Goal: Task Accomplishment & Management: Use online tool/utility

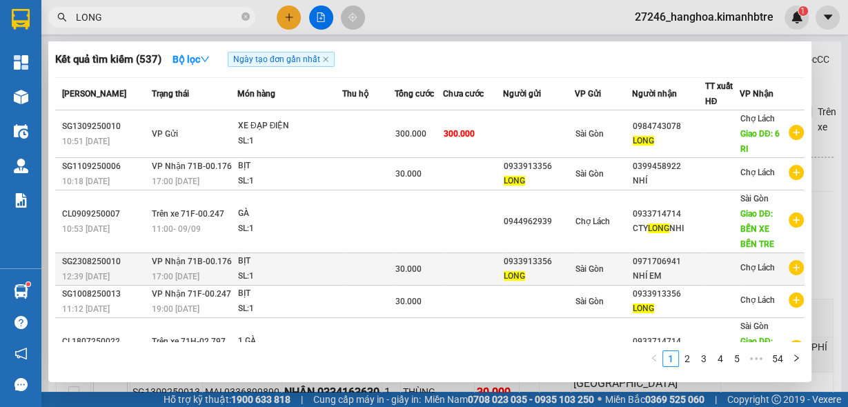
scroll to position [245, 0]
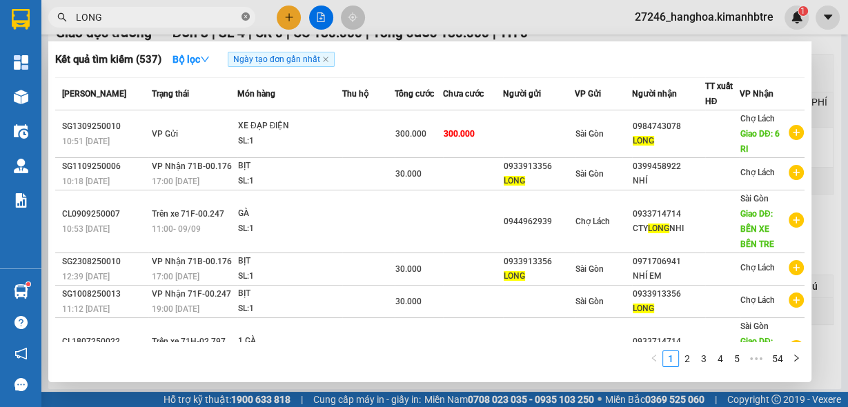
click at [245, 14] on icon "close-circle" at bounding box center [245, 16] width 8 height 8
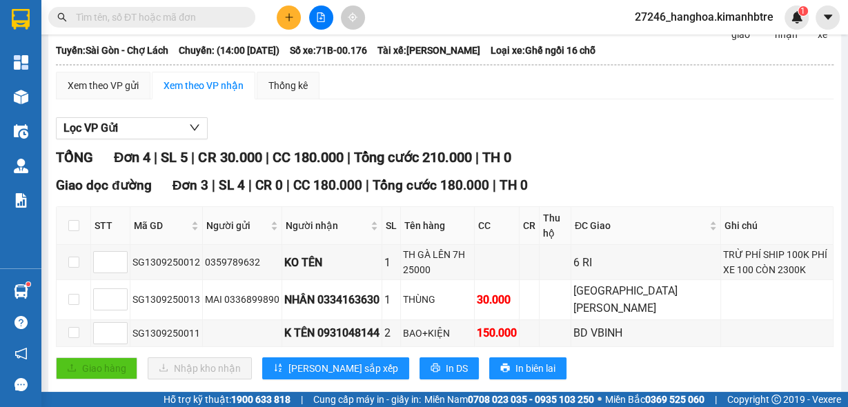
scroll to position [0, 0]
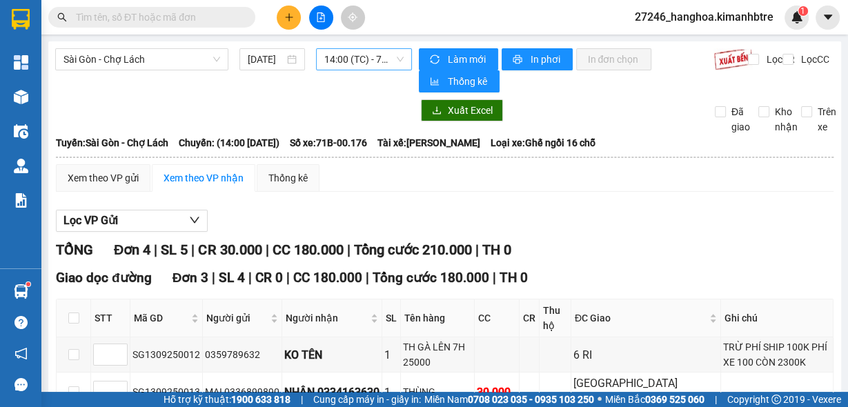
click at [348, 58] on span "14:00 (TC) - 71B-00.176" at bounding box center [364, 59] width 80 height 21
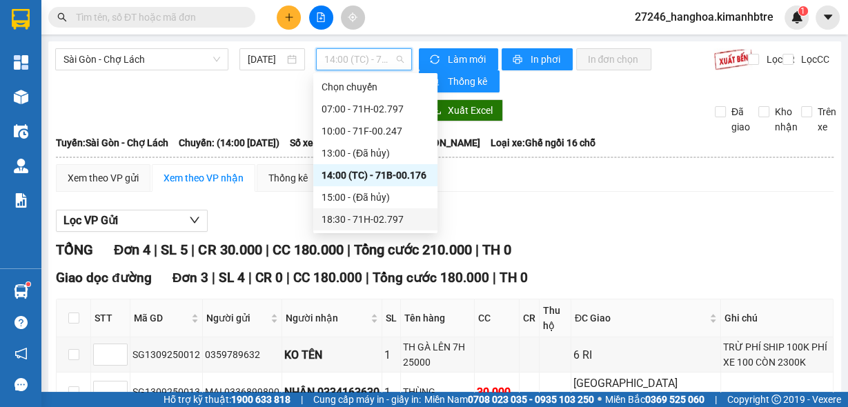
click at [344, 220] on div "18:30 - 71H-02.797" at bounding box center [375, 219] width 108 height 15
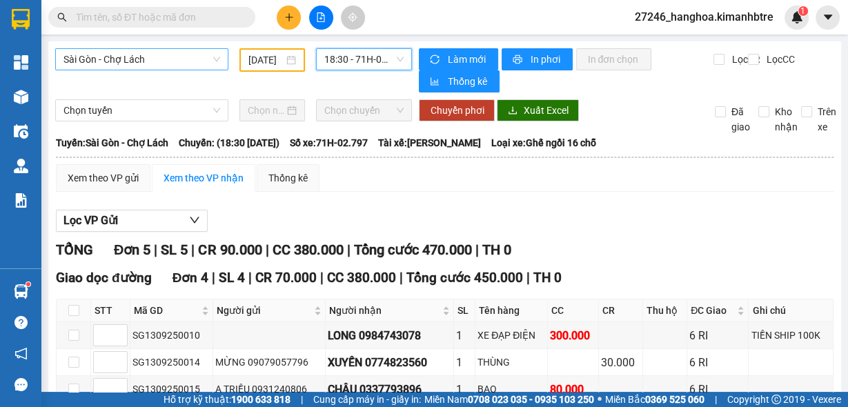
click at [152, 61] on span "Sài Gòn - Chợ Lách" at bounding box center [141, 59] width 157 height 21
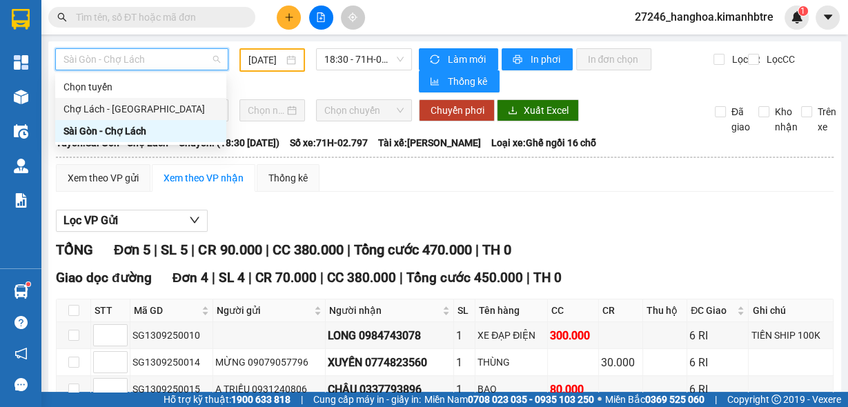
click at [150, 103] on div "Chợ Lách - [GEOGRAPHIC_DATA]" at bounding box center [140, 108] width 155 height 15
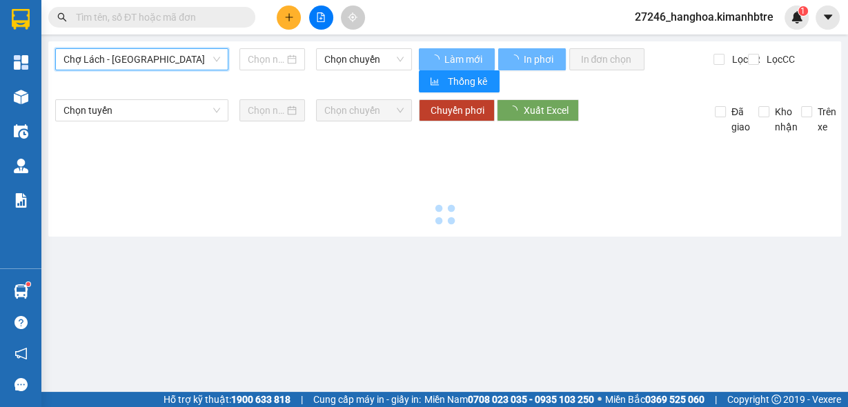
type input "[DATE]"
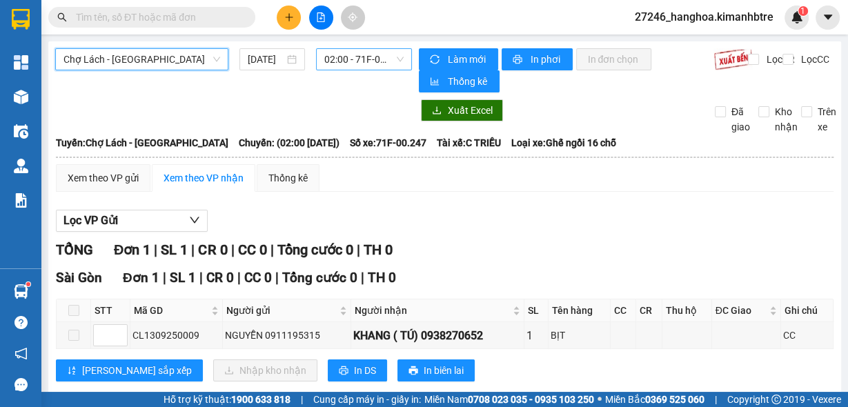
click at [350, 58] on span "02:00 - 71F-00.247" at bounding box center [364, 59] width 80 height 21
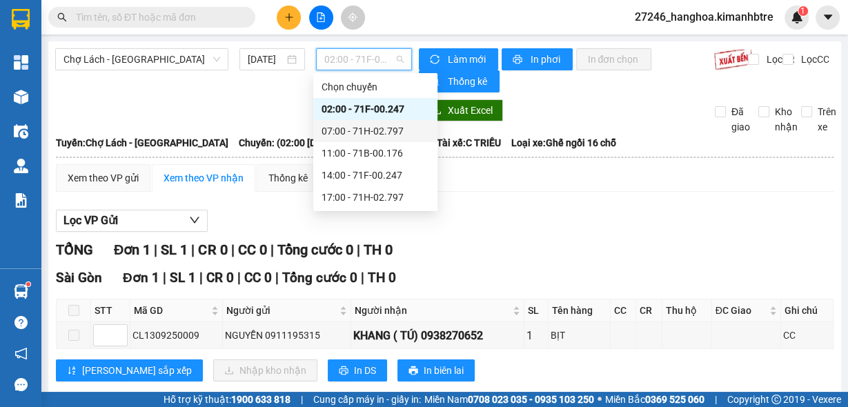
click at [360, 132] on div "07:00 - 71H-02.797" at bounding box center [375, 131] width 124 height 22
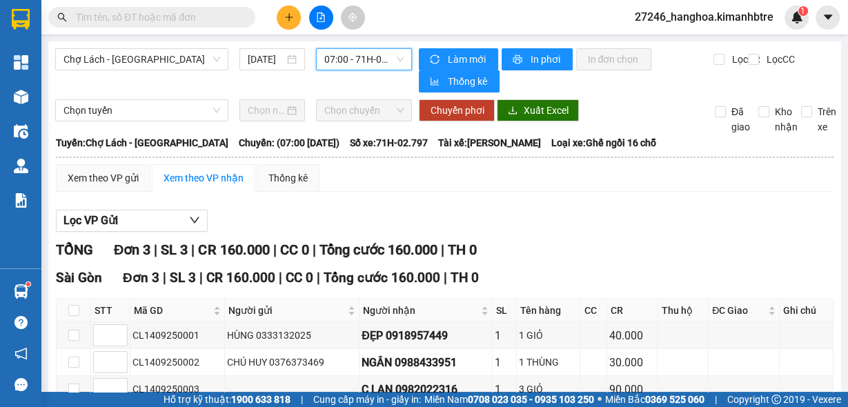
click at [6, 379] on div "Phản hồi" at bounding box center [20, 384] width 41 height 31
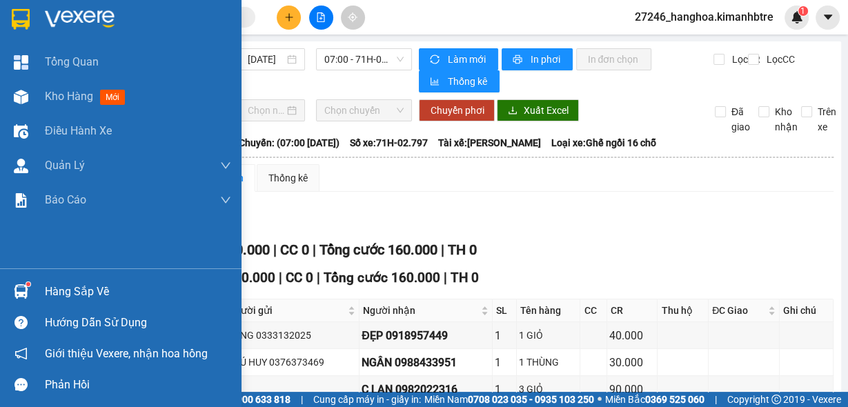
click at [6, 379] on div "Phản hồi" at bounding box center [120, 384] width 241 height 31
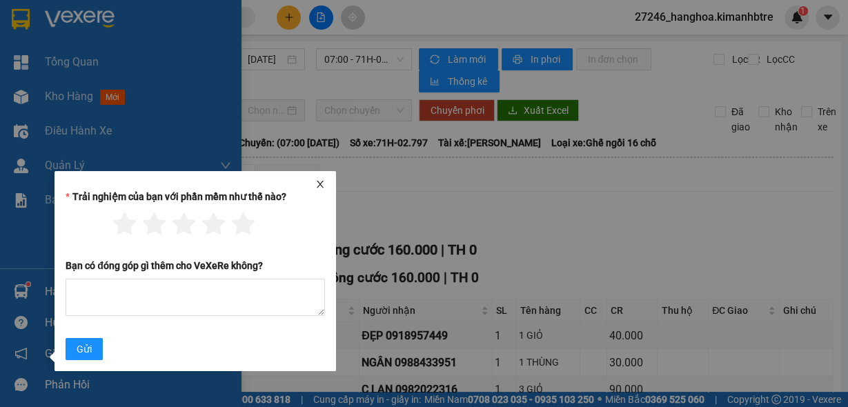
click at [6, 379] on div "Phản hồi" at bounding box center [120, 384] width 241 height 31
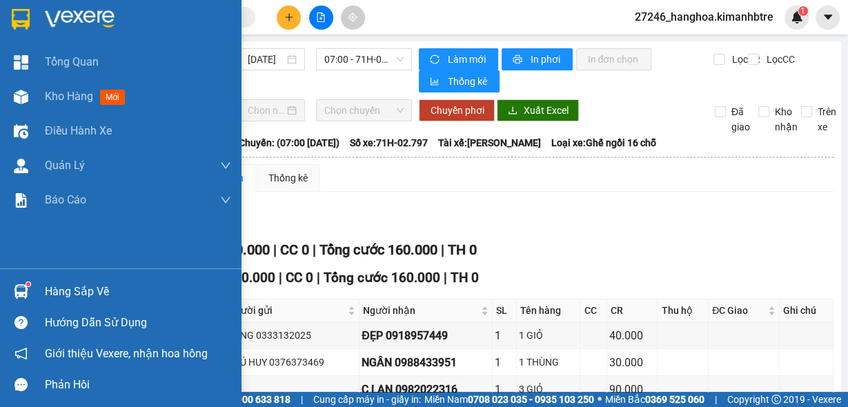
click at [6, 379] on div "Phản hồi" at bounding box center [120, 384] width 241 height 31
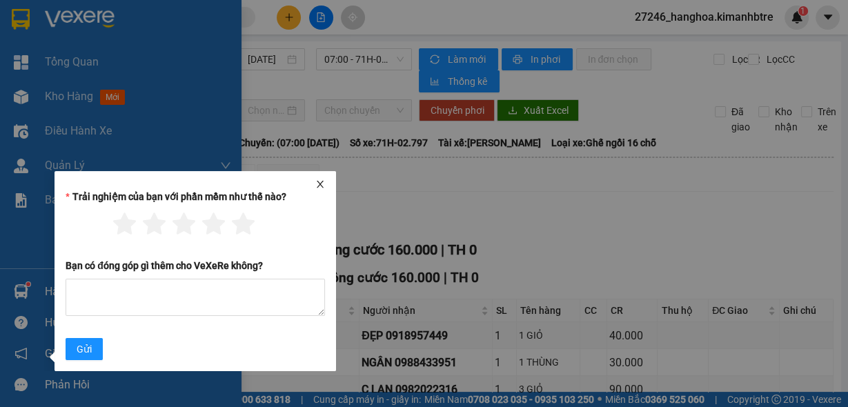
click at [6, 379] on div "Phản hồi" at bounding box center [120, 384] width 241 height 31
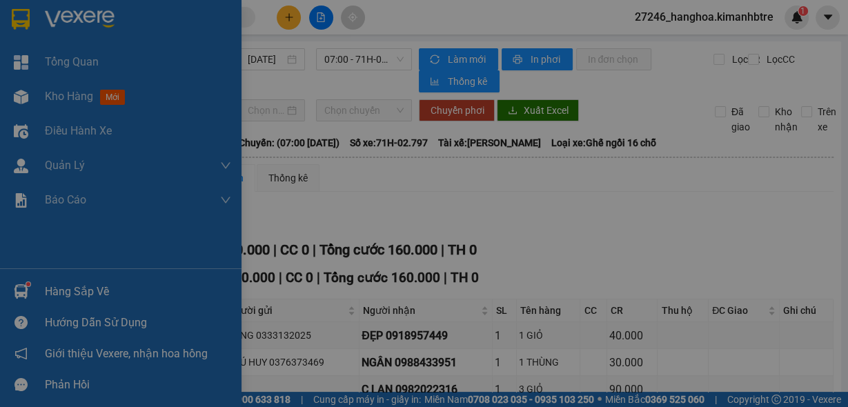
click at [6, 379] on div "Phản hồi" at bounding box center [120, 384] width 241 height 31
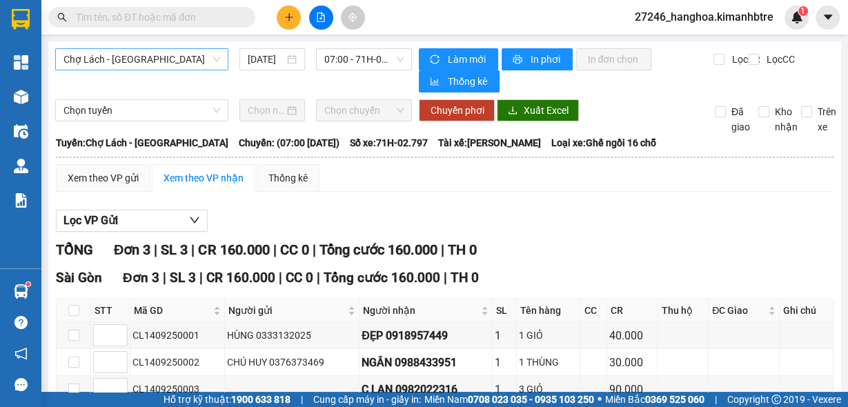
click at [132, 57] on span "Chợ Lách - [GEOGRAPHIC_DATA]" at bounding box center [141, 59] width 157 height 21
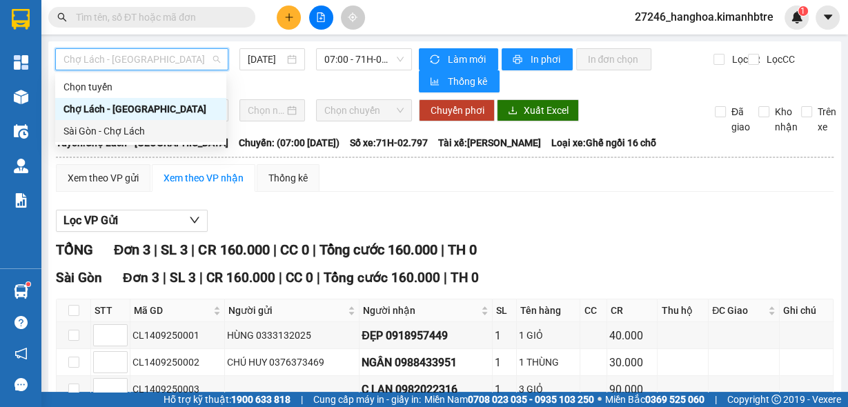
click at [126, 132] on div "Sài Gòn - Chợ Lách" at bounding box center [140, 130] width 155 height 15
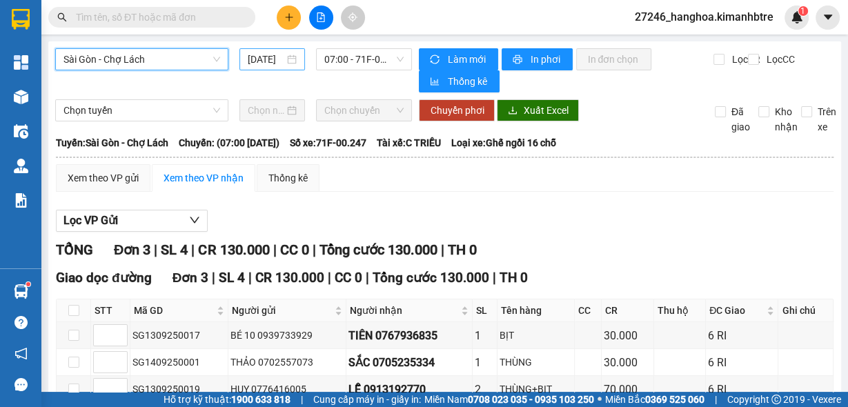
click at [257, 64] on input "[DATE]" at bounding box center [266, 59] width 37 height 15
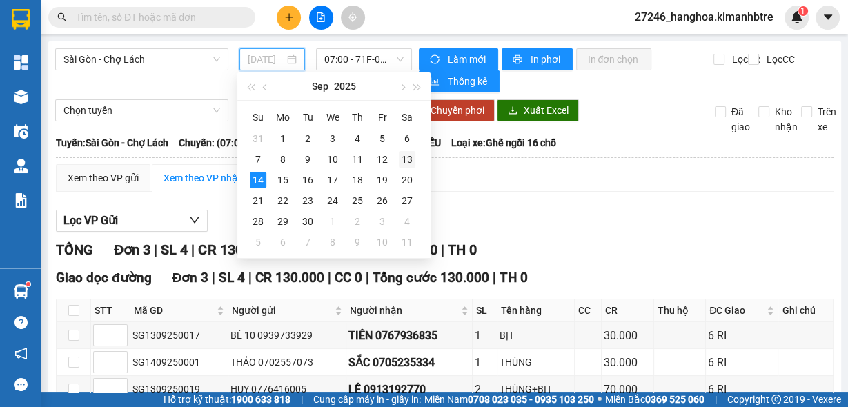
click at [408, 156] on div "13" at bounding box center [407, 159] width 17 height 17
type input "[DATE]"
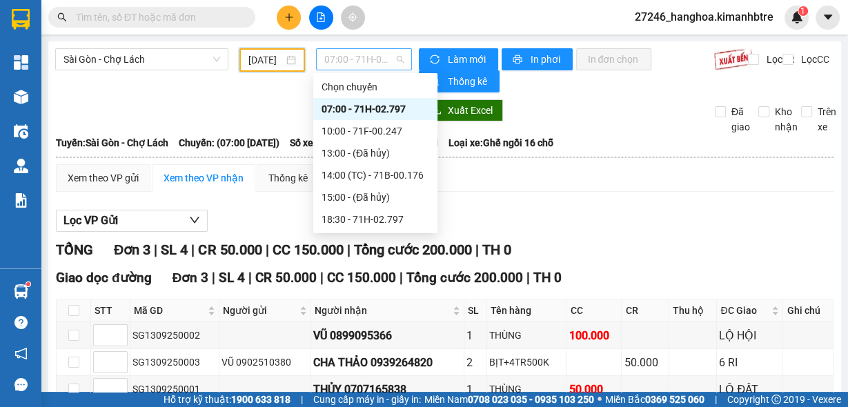
click at [353, 54] on span "07:00 - 71H-02.797" at bounding box center [364, 59] width 80 height 21
click at [361, 139] on div "10:00 - 71F-00.247" at bounding box center [375, 131] width 124 height 22
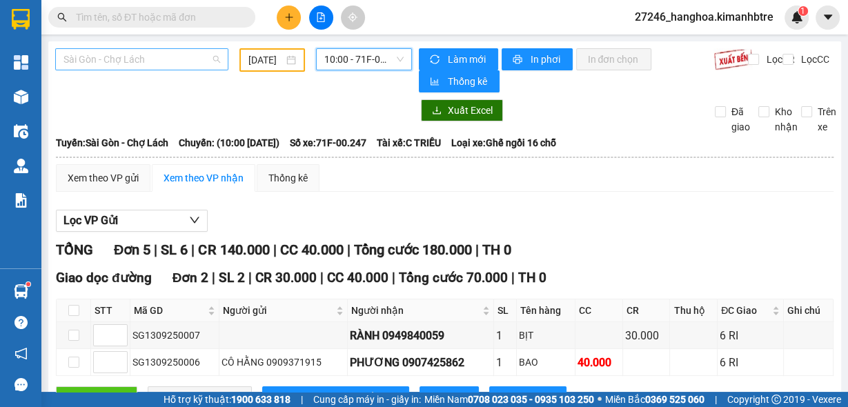
click at [114, 60] on span "Sài Gòn - Chợ Lách" at bounding box center [141, 59] width 157 height 21
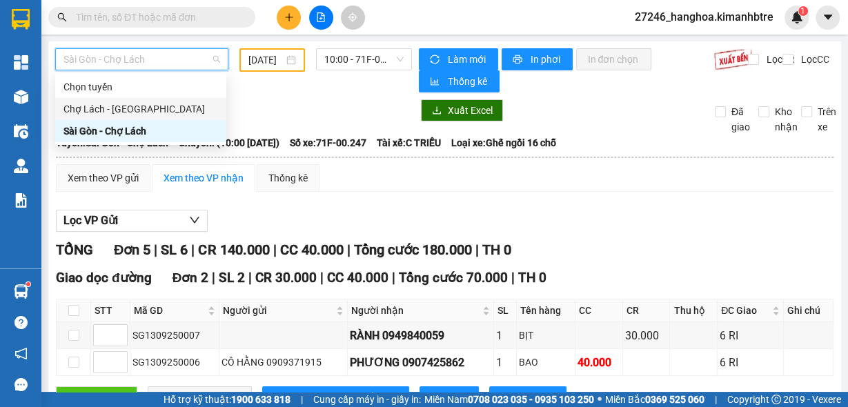
click at [127, 113] on div "Chợ Lách - [GEOGRAPHIC_DATA]" at bounding box center [140, 108] width 155 height 15
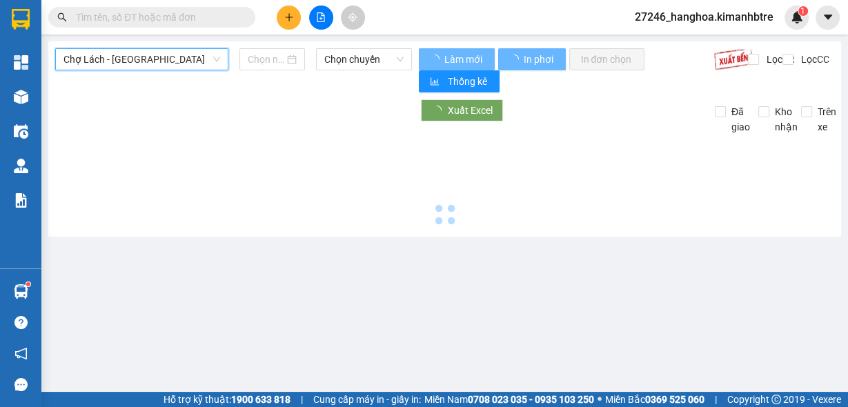
type input "[DATE]"
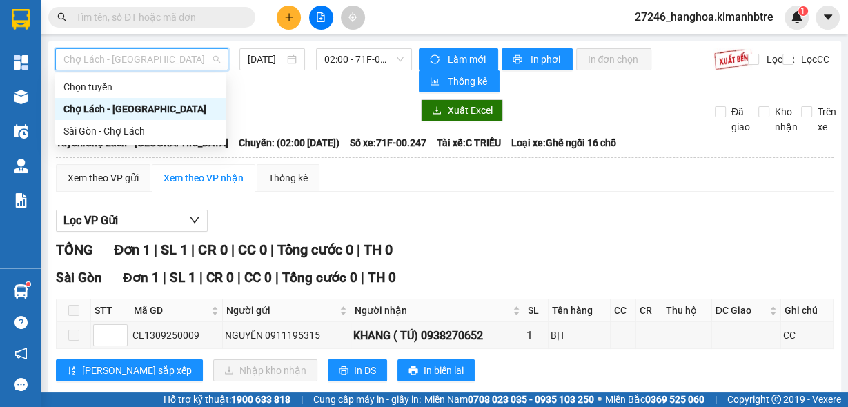
click at [191, 63] on span "Chợ Lách - [GEOGRAPHIC_DATA]" at bounding box center [141, 59] width 157 height 21
click at [163, 132] on div "Sài Gòn - Chợ Lách" at bounding box center [140, 130] width 155 height 15
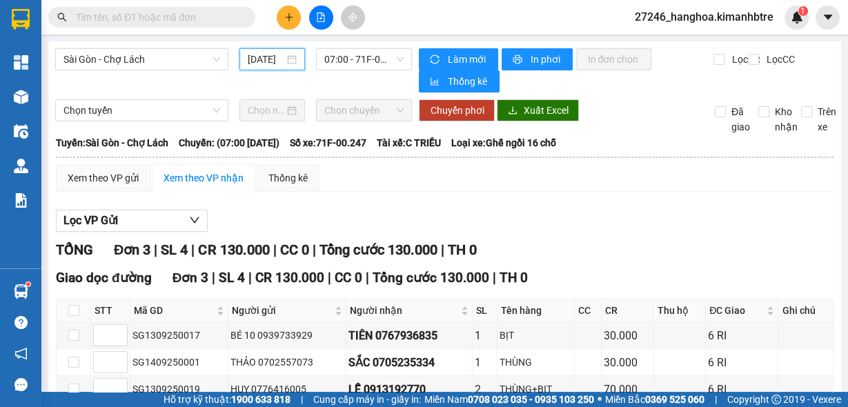
click at [270, 61] on input "[DATE]" at bounding box center [266, 59] width 37 height 15
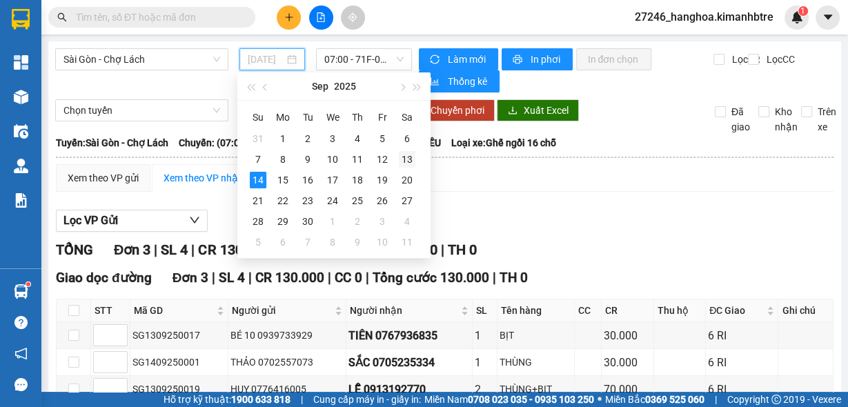
click at [413, 159] on div "13" at bounding box center [407, 159] width 17 height 17
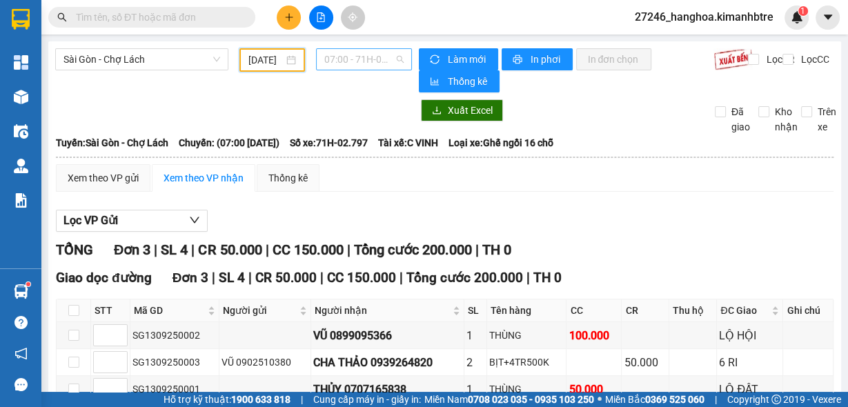
click at [360, 61] on span "07:00 - 71H-02.797" at bounding box center [364, 59] width 80 height 21
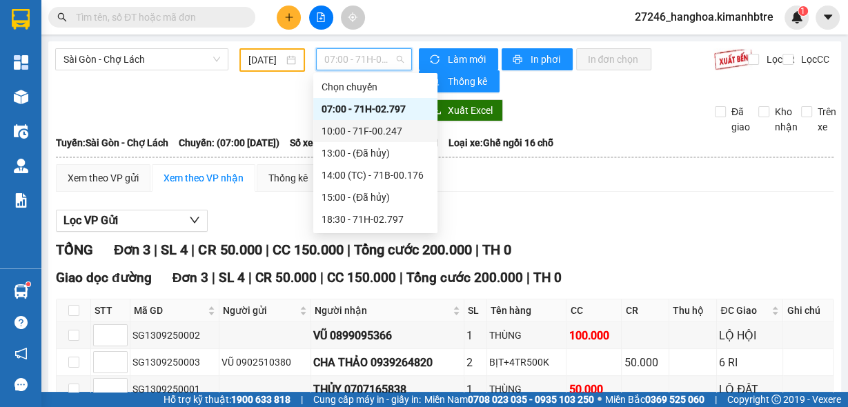
click at [360, 131] on div "10:00 - 71F-00.247" at bounding box center [375, 130] width 108 height 15
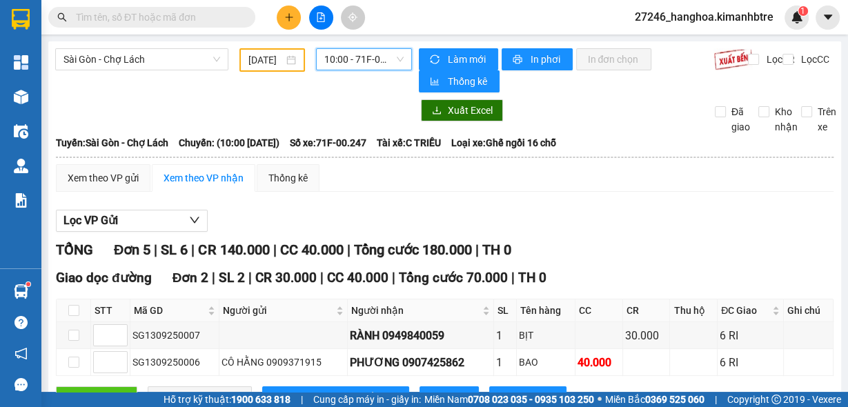
click at [339, 61] on span "10:00 - 71F-00.247" at bounding box center [364, 59] width 80 height 21
click at [361, 52] on span "10:00 - 71F-00.247" at bounding box center [364, 59] width 80 height 21
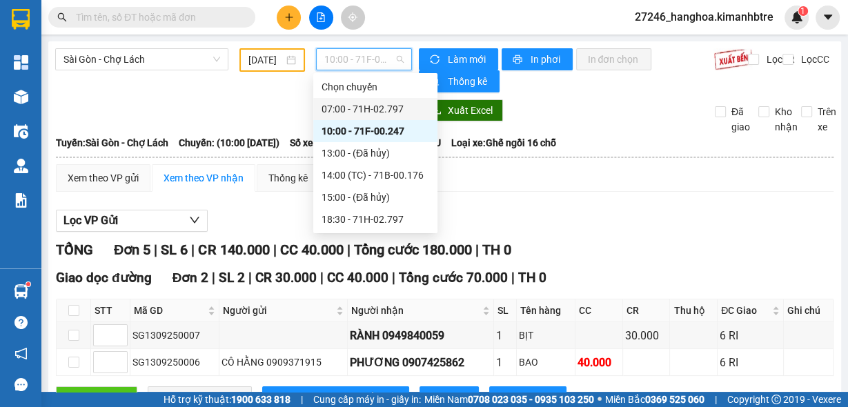
click at [357, 108] on div "07:00 - 71H-02.797" at bounding box center [375, 108] width 108 height 15
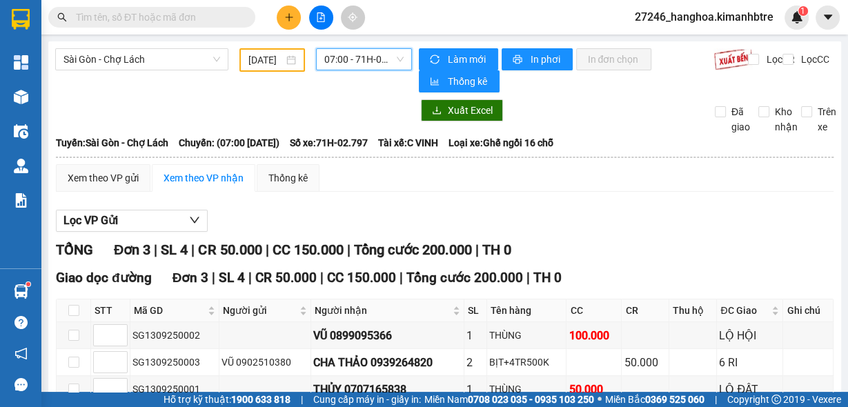
click at [336, 63] on span "07:00 - 71H-02.797" at bounding box center [364, 59] width 80 height 21
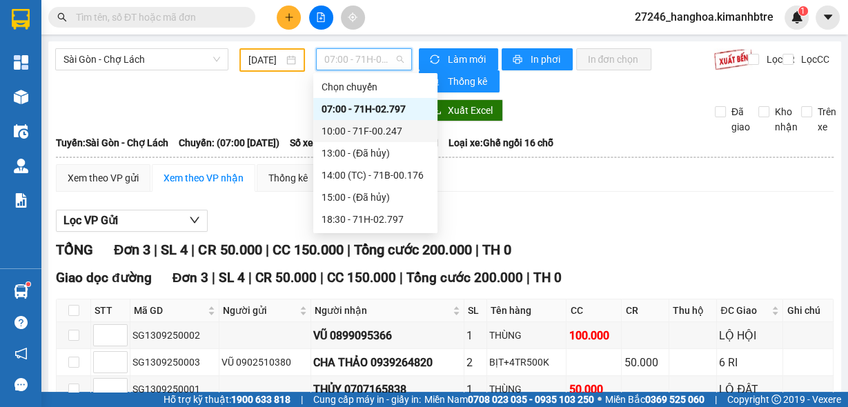
click at [351, 134] on div "10:00 - 71F-00.247" at bounding box center [375, 130] width 108 height 15
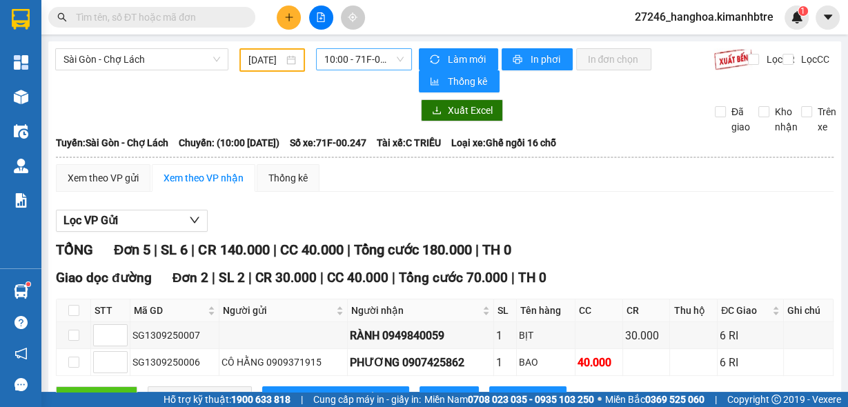
click at [373, 52] on span "10:00 - 71F-00.247" at bounding box center [364, 59] width 80 height 21
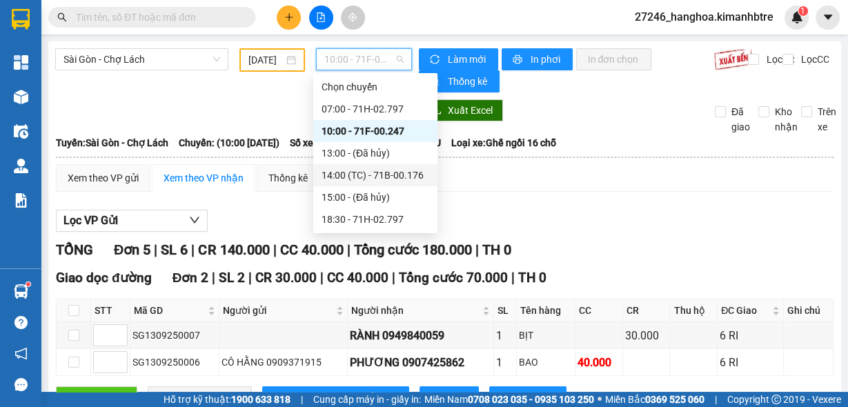
click at [358, 179] on div "14:00 (TC) - 71B-00.176" at bounding box center [375, 175] width 108 height 15
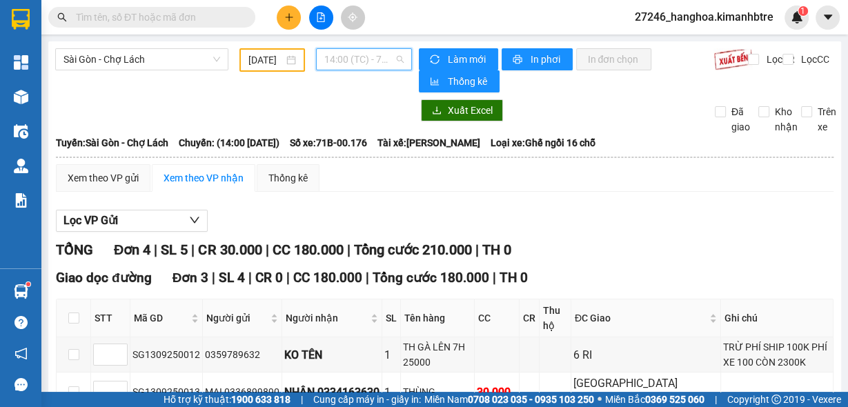
click at [350, 59] on span "14:00 (TC) - 71B-00.176" at bounding box center [364, 59] width 80 height 21
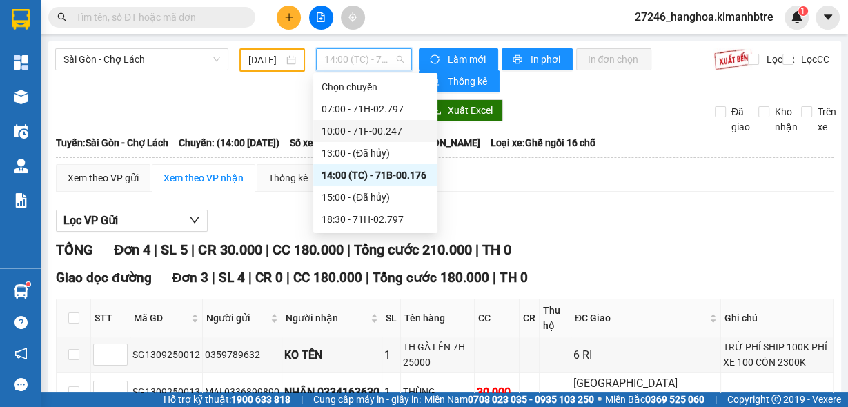
click at [351, 129] on div "10:00 - 71F-00.247" at bounding box center [375, 130] width 108 height 15
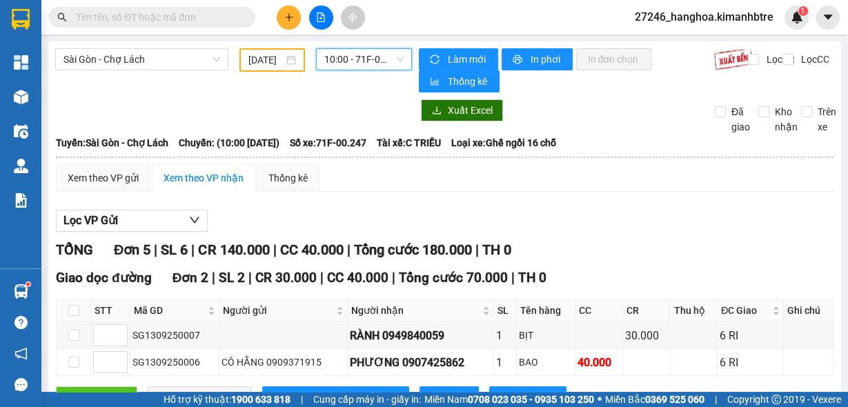
click at [267, 62] on input "[DATE]" at bounding box center [265, 59] width 35 height 15
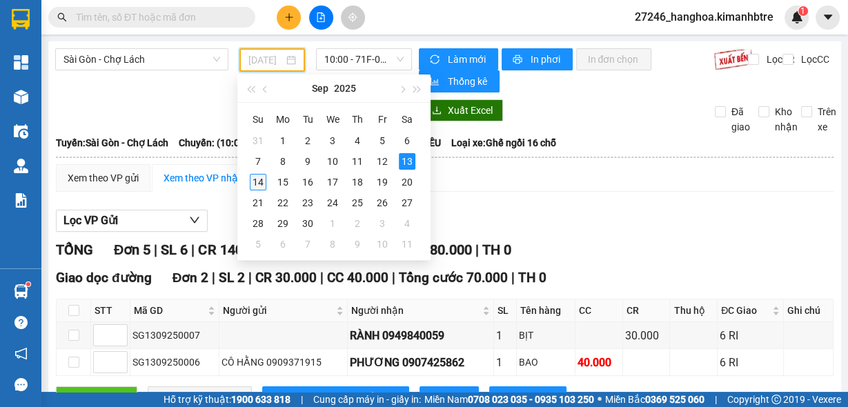
click at [252, 183] on div "14" at bounding box center [258, 182] width 17 height 17
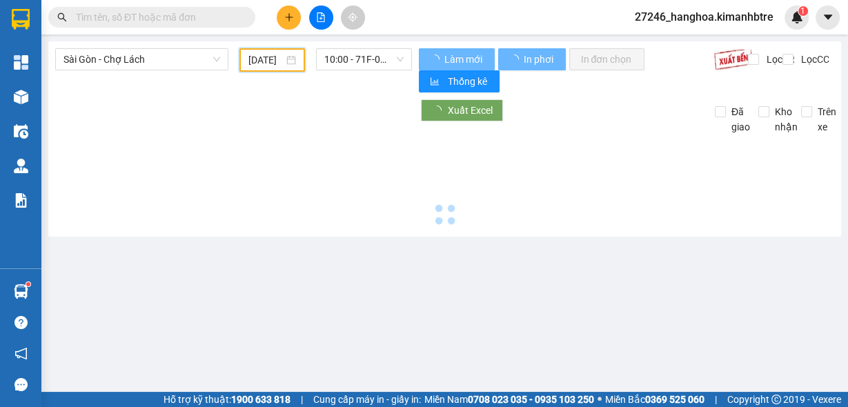
type input "[DATE]"
